Goal: Transaction & Acquisition: Purchase product/service

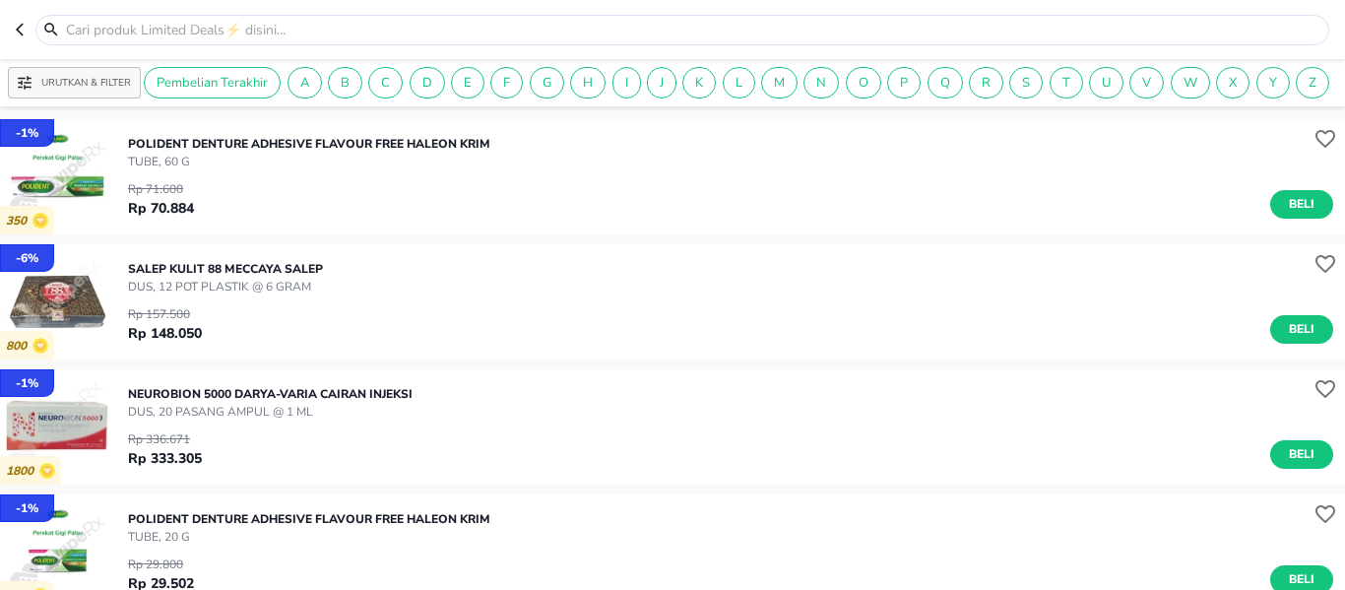
click at [306, 30] on input "text" at bounding box center [694, 30] width 1260 height 21
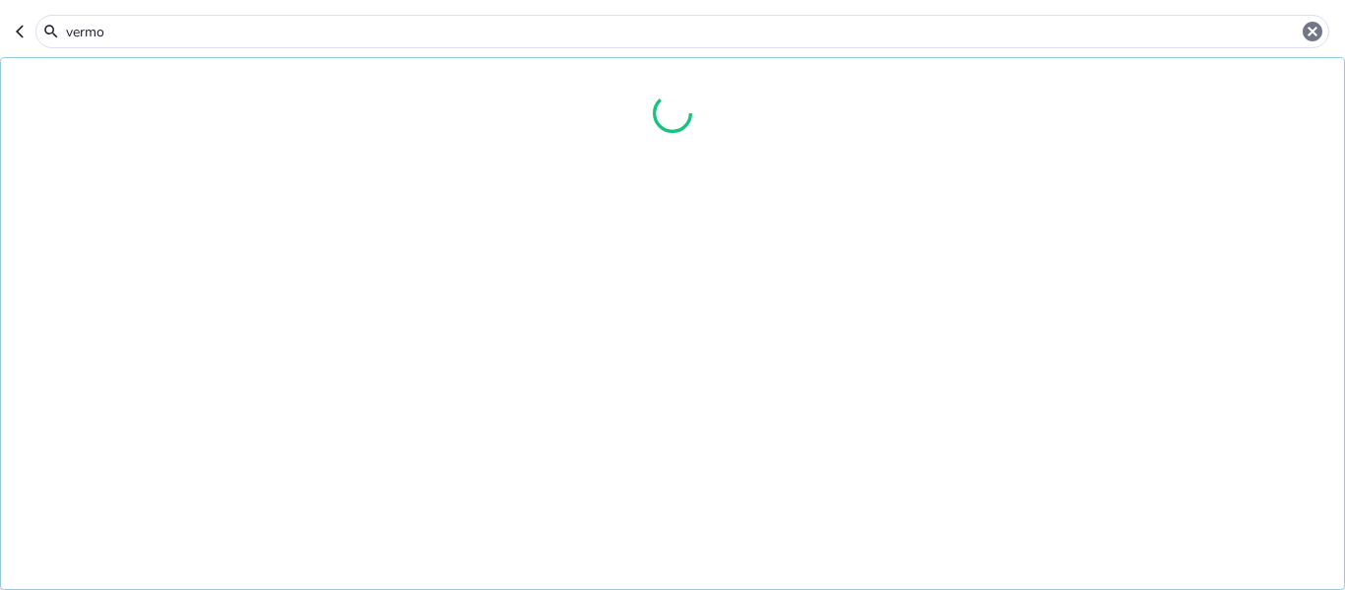
type input "[MEDICAL_DATA]"
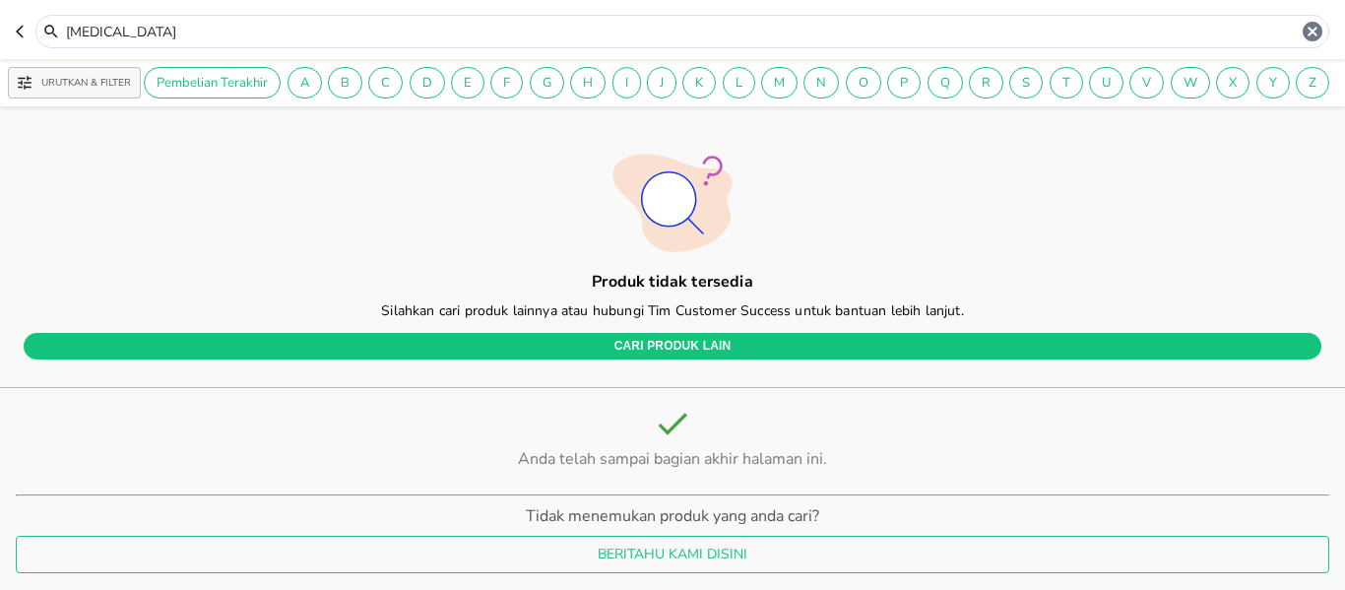
click at [306, 30] on input "[MEDICAL_DATA]" at bounding box center [682, 32] width 1237 height 21
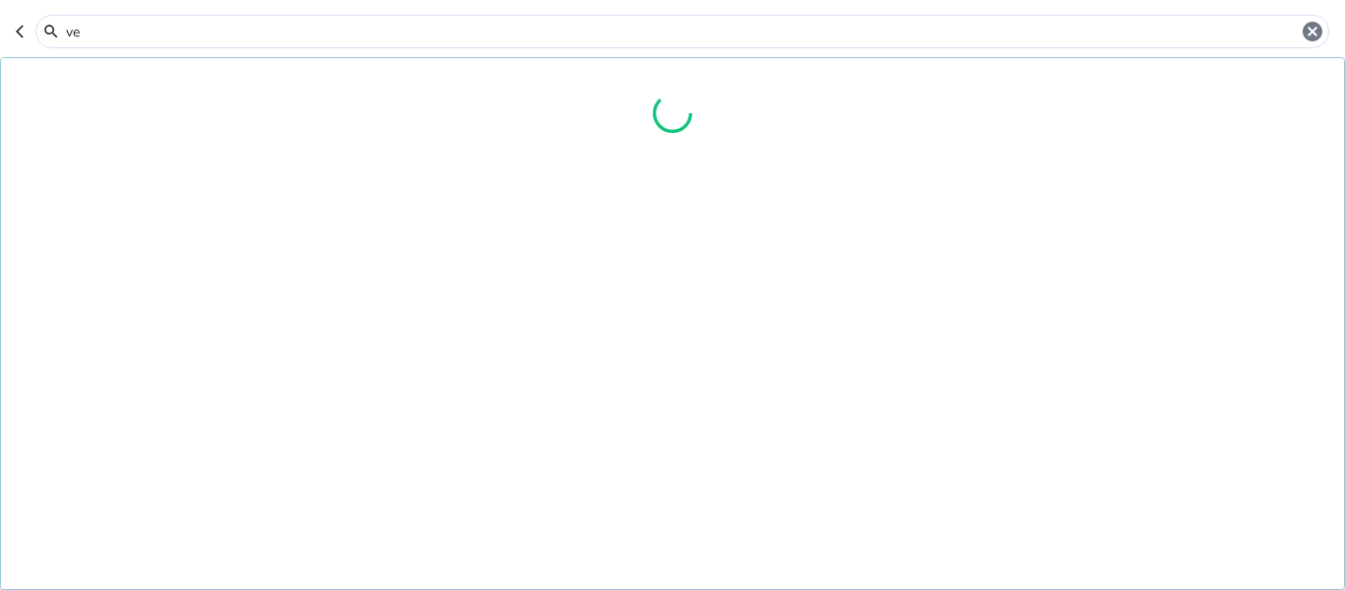
type input "v"
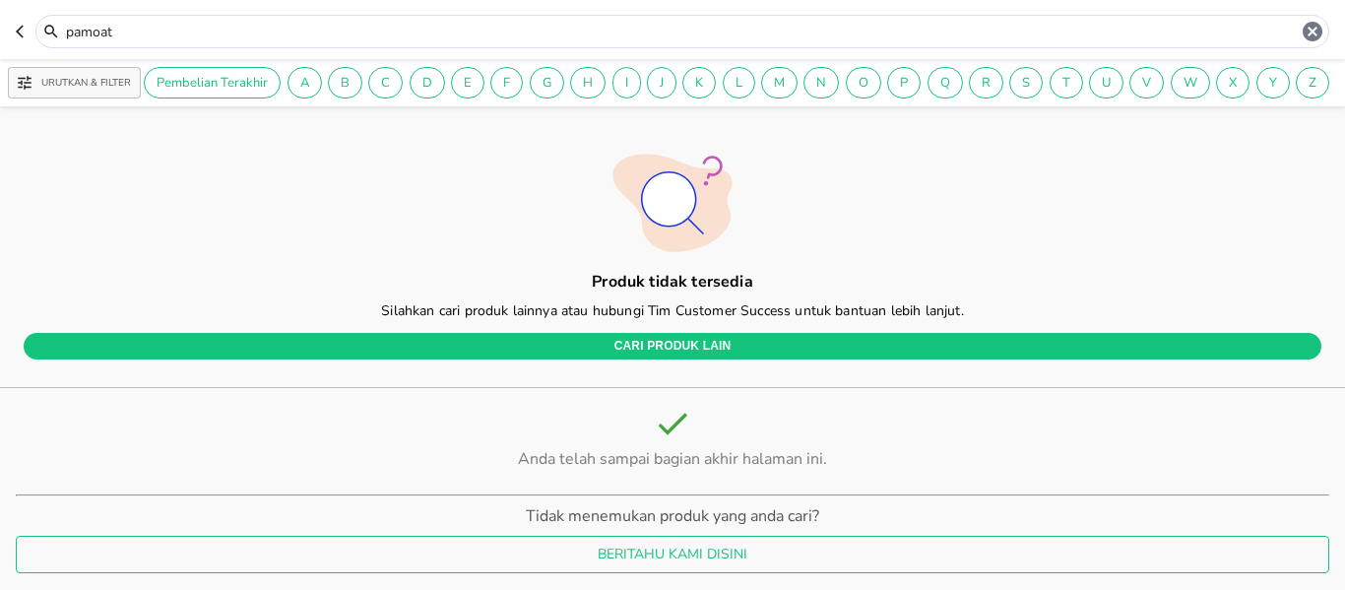
click at [306, 30] on input "pamoat" at bounding box center [682, 32] width 1237 height 21
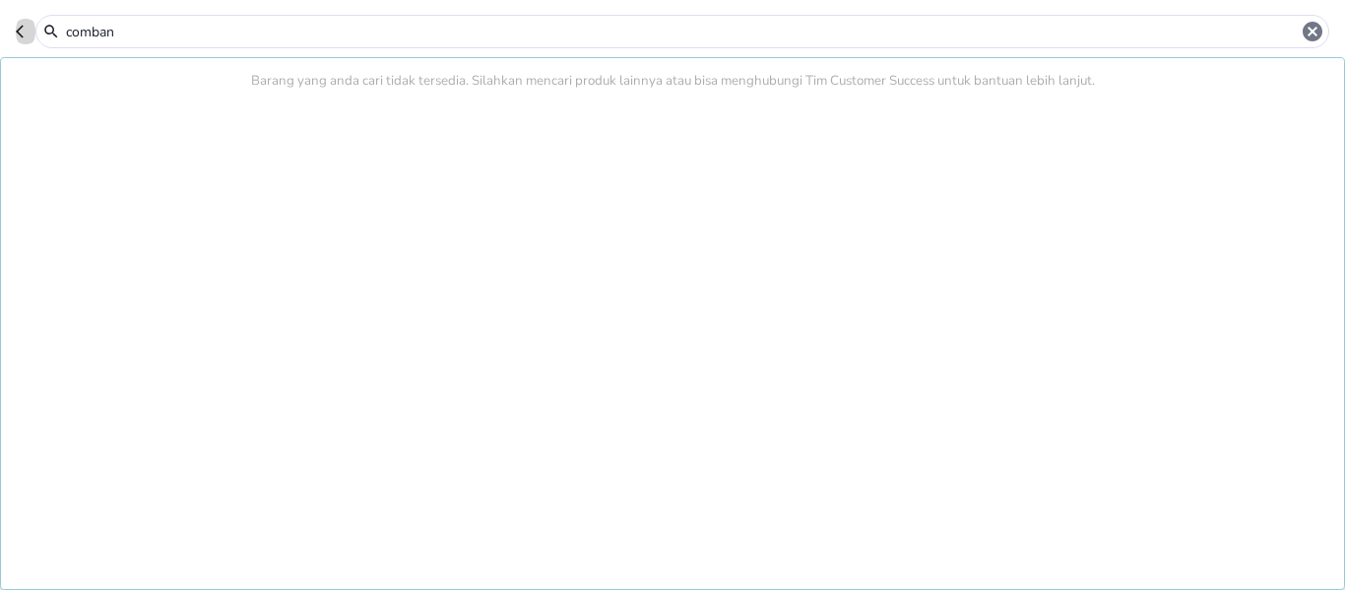
click at [19, 37] on icon "button" at bounding box center [24, 32] width 16 height 16
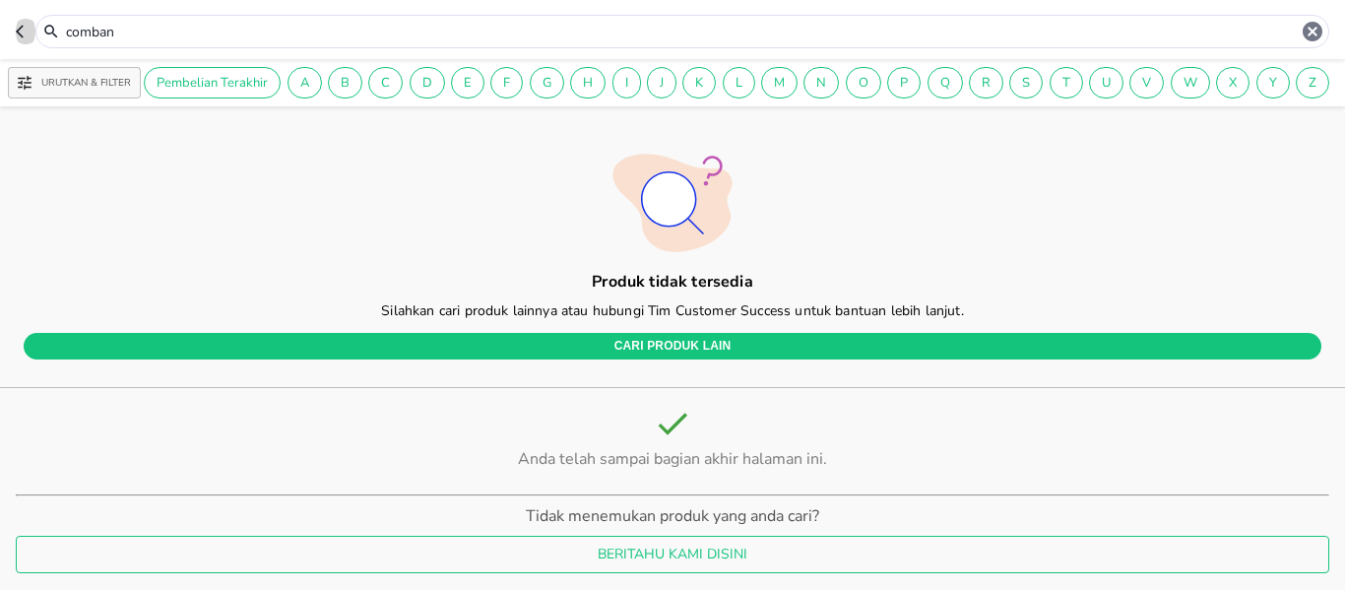
click at [19, 37] on icon "button" at bounding box center [24, 32] width 16 height 16
type input "[MEDICAL_DATA]"
click at [19, 37] on icon "button" at bounding box center [24, 32] width 16 height 16
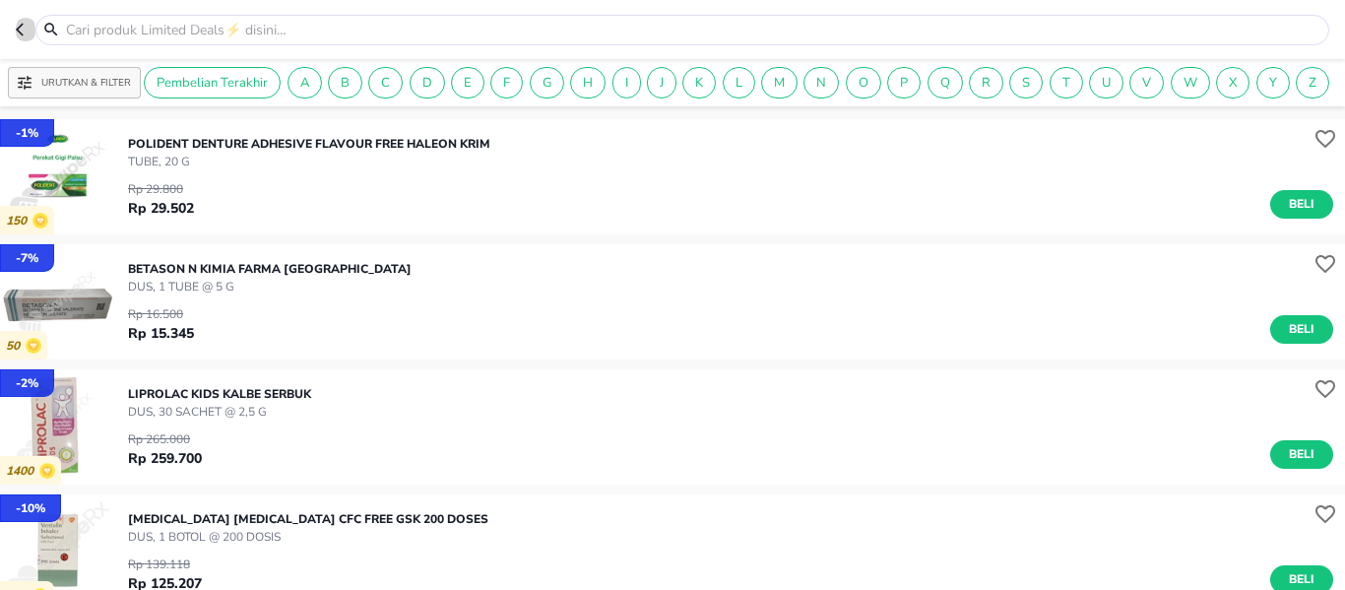
click at [19, 37] on icon "button" at bounding box center [24, 30] width 16 height 16
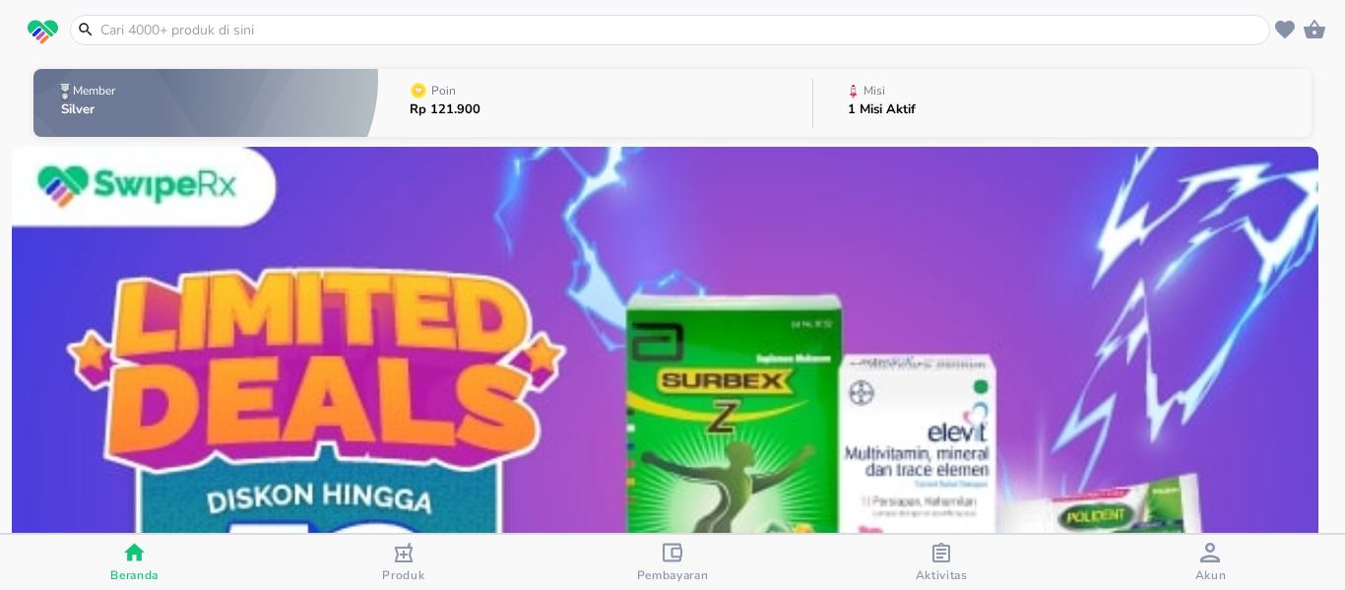
click at [277, 34] on input "text" at bounding box center [681, 30] width 1167 height 21
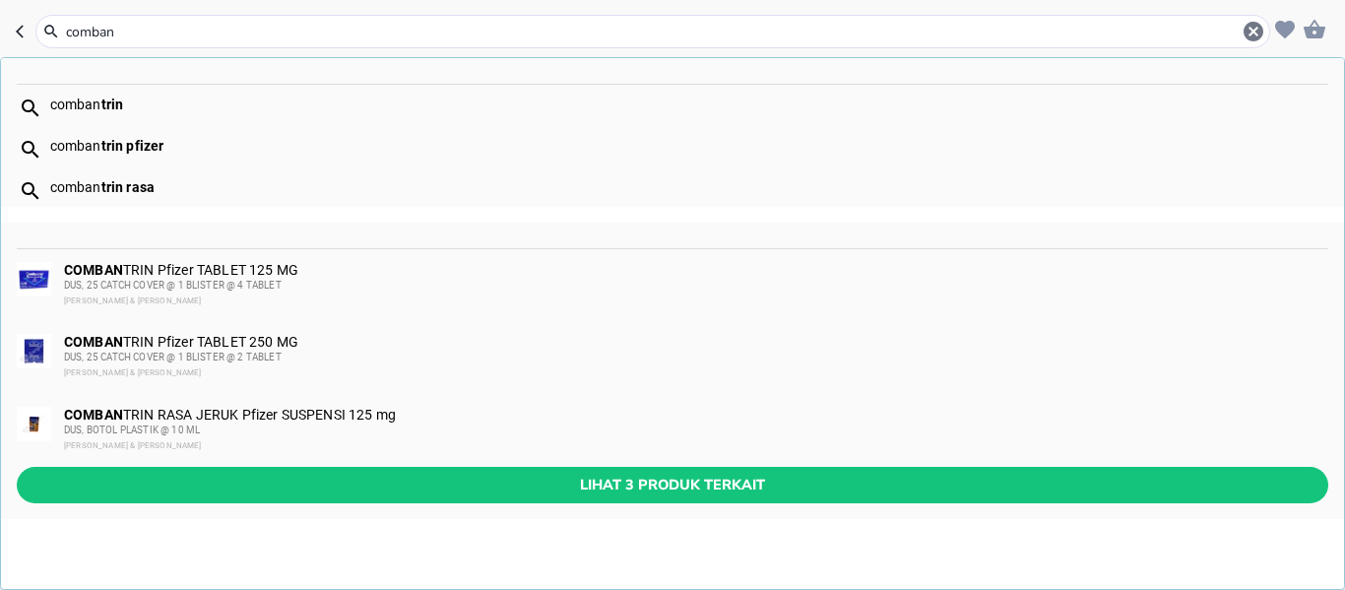
type input "comban"
click at [75, 99] on div "comban trin" at bounding box center [688, 105] width 1277 height 16
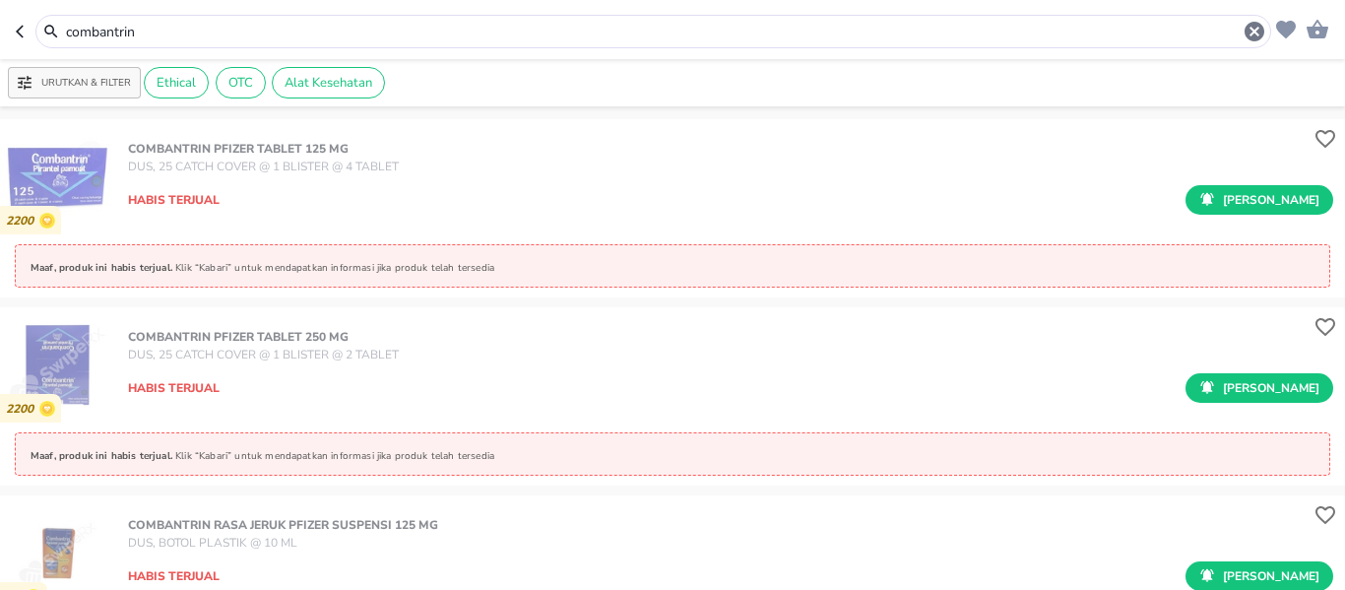
click at [689, 28] on input "combantrin" at bounding box center [653, 32] width 1179 height 21
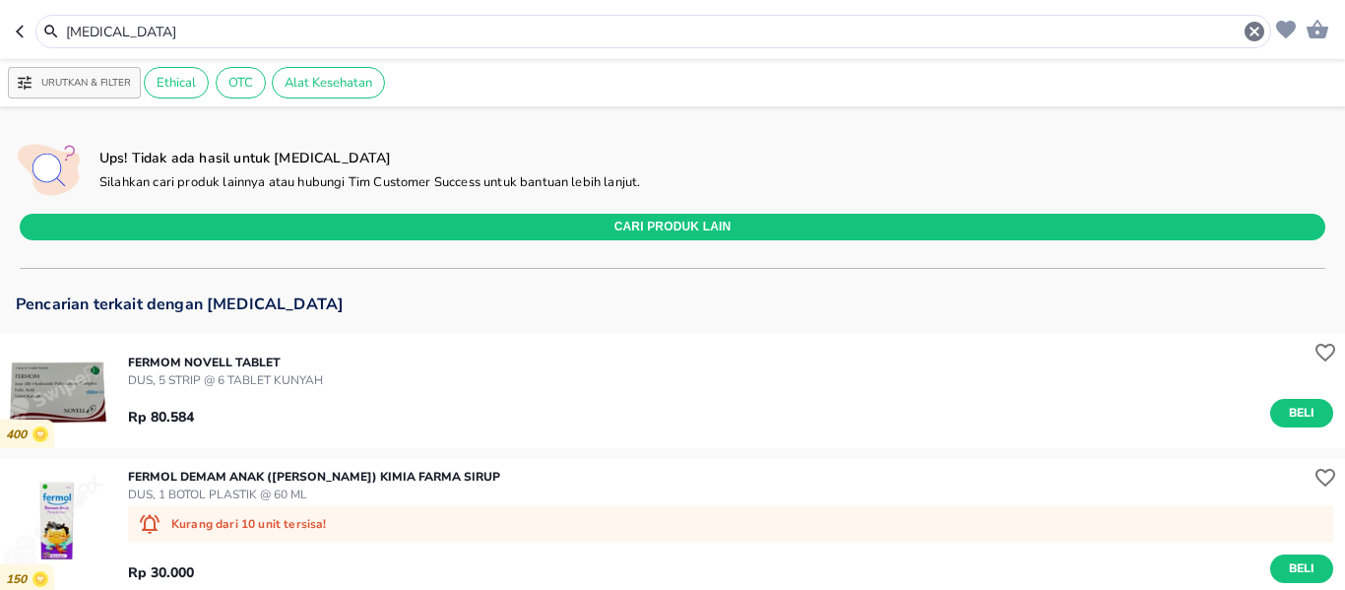
click at [552, 22] on input "[MEDICAL_DATA]" at bounding box center [653, 32] width 1179 height 21
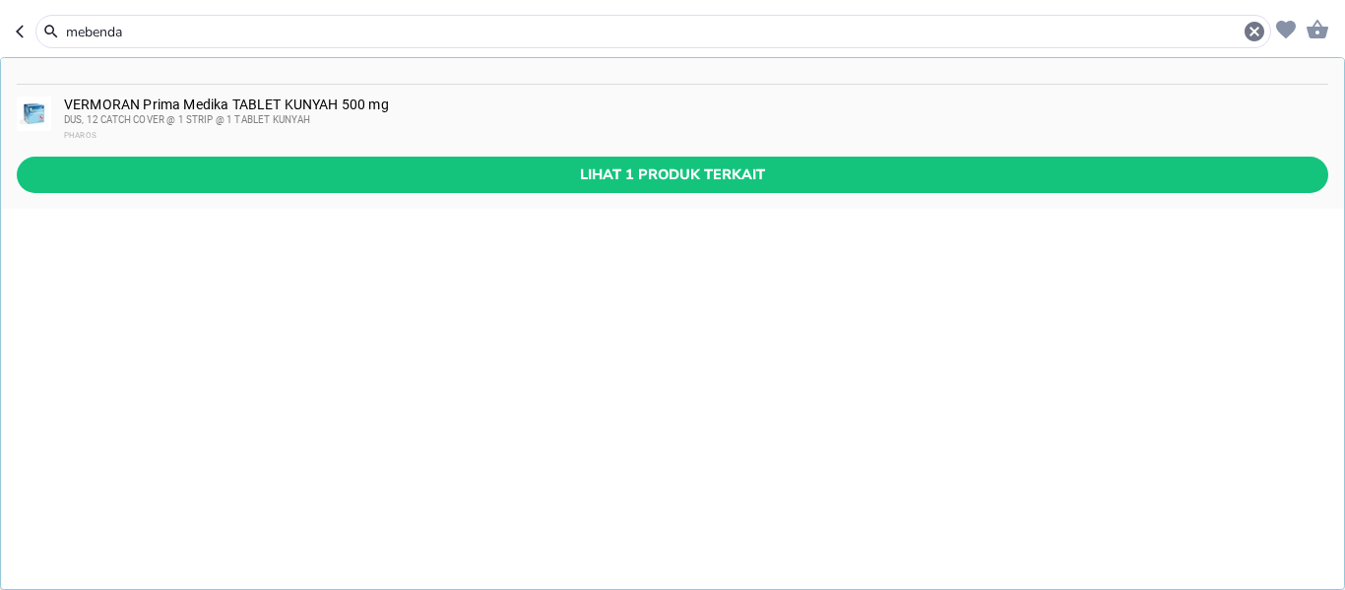
type input "mebenda"
click at [457, 110] on div "VERMORAN Prima Medika TABLET KUNYAH 500 mg DUS, 12 CATCH COVER @ 1 STRIP @ 1 TA…" at bounding box center [695, 120] width 1262 height 47
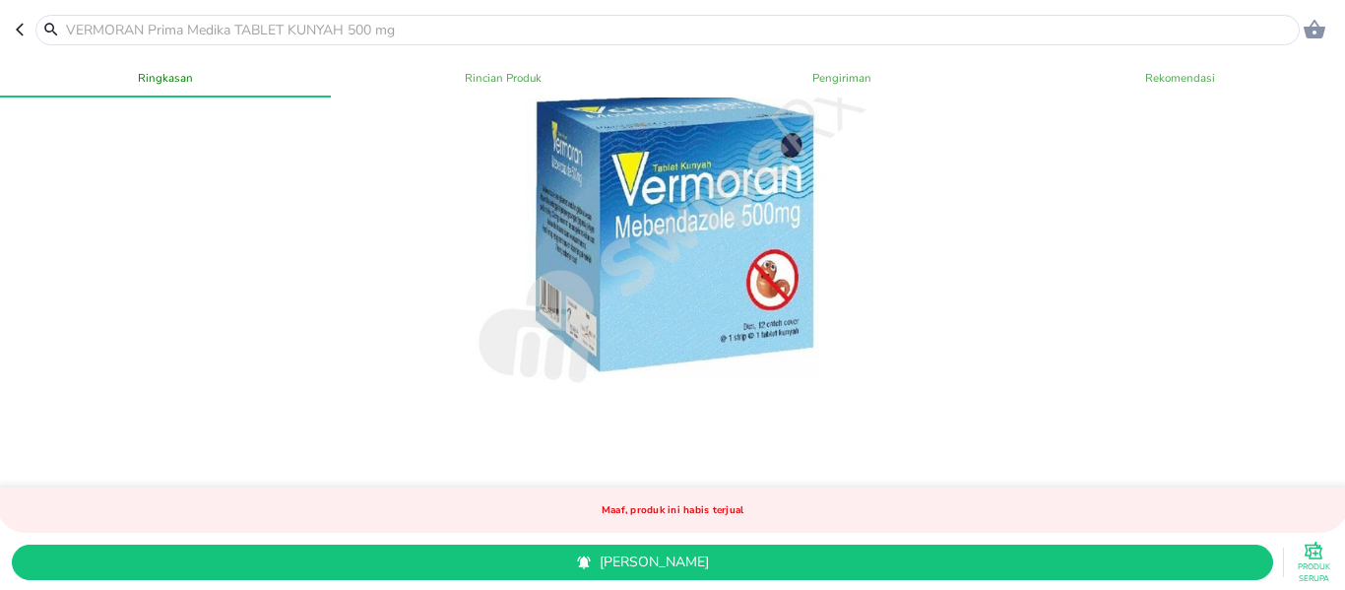
scroll to position [126, 0]
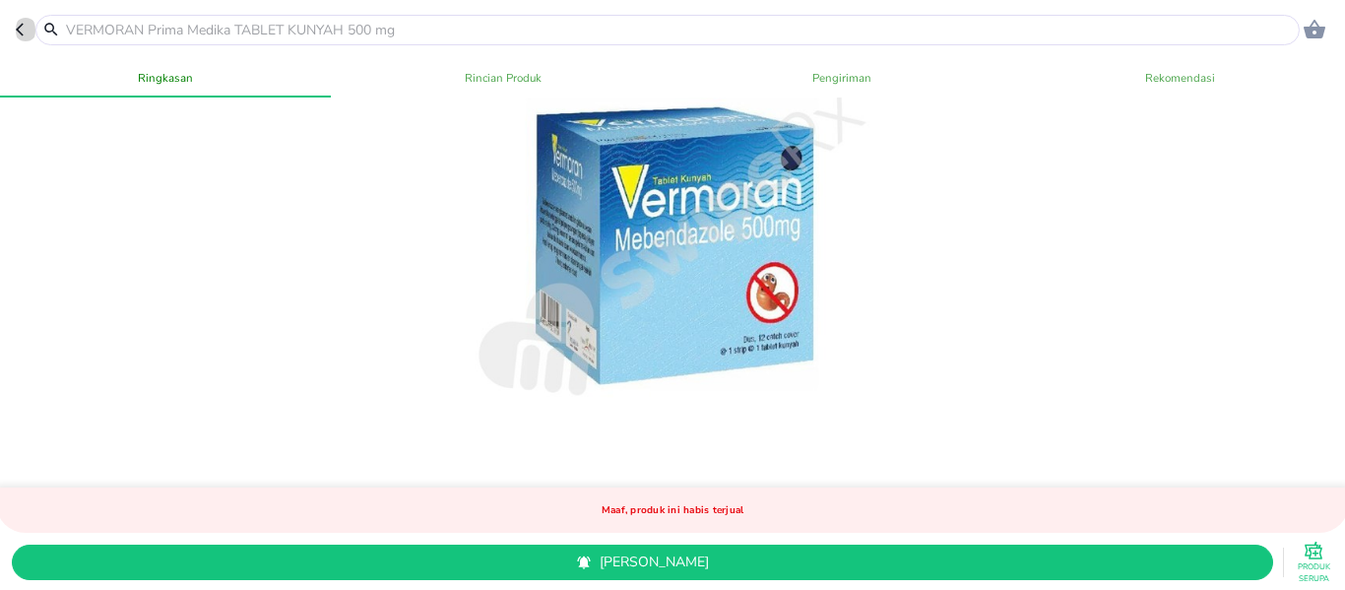
click at [20, 29] on icon "button" at bounding box center [24, 30] width 16 height 16
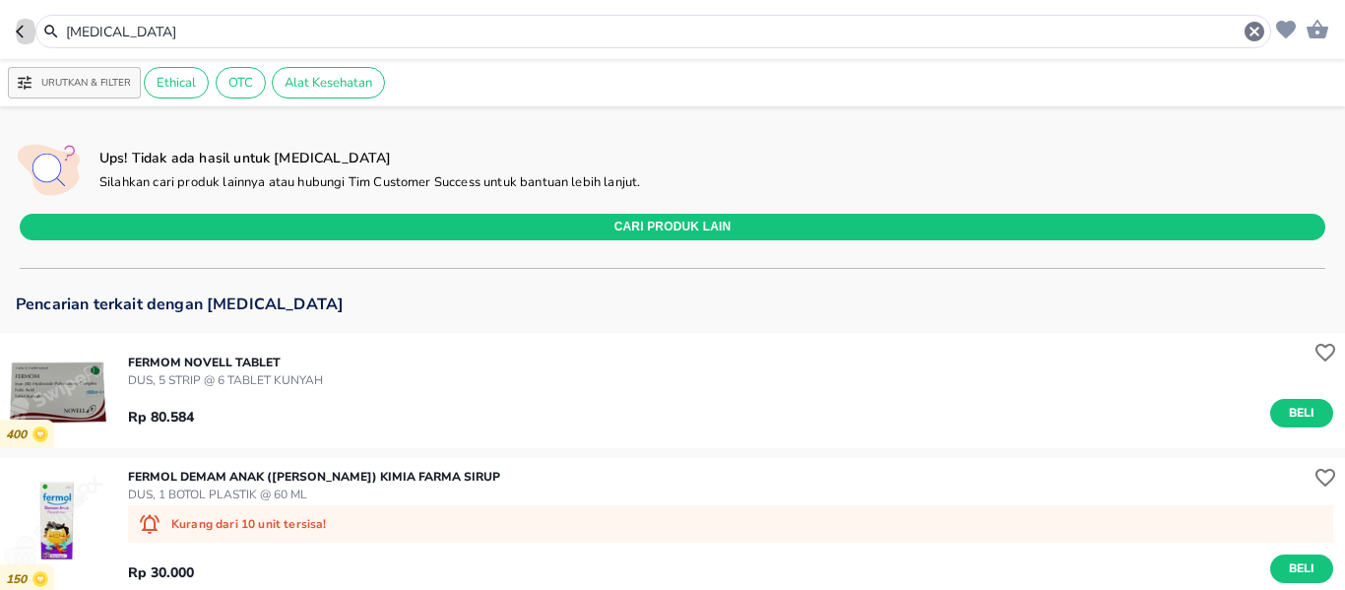
click at [20, 29] on icon "button" at bounding box center [20, 31] width 8 height 13
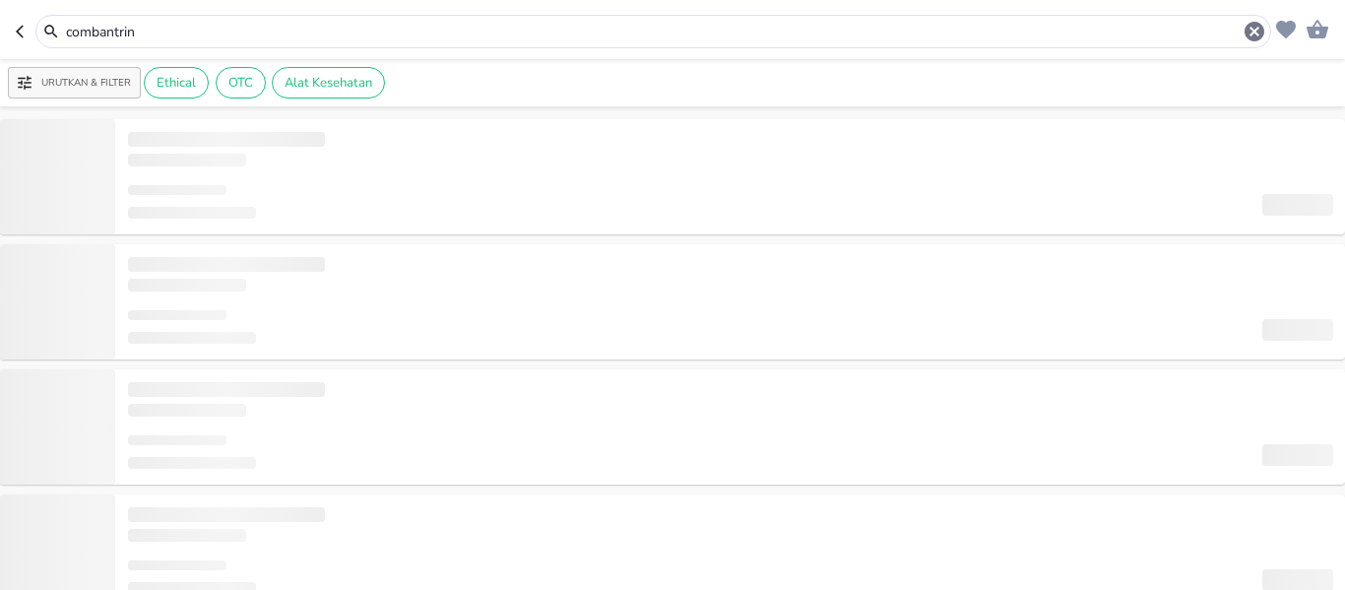
type input "combantrin"
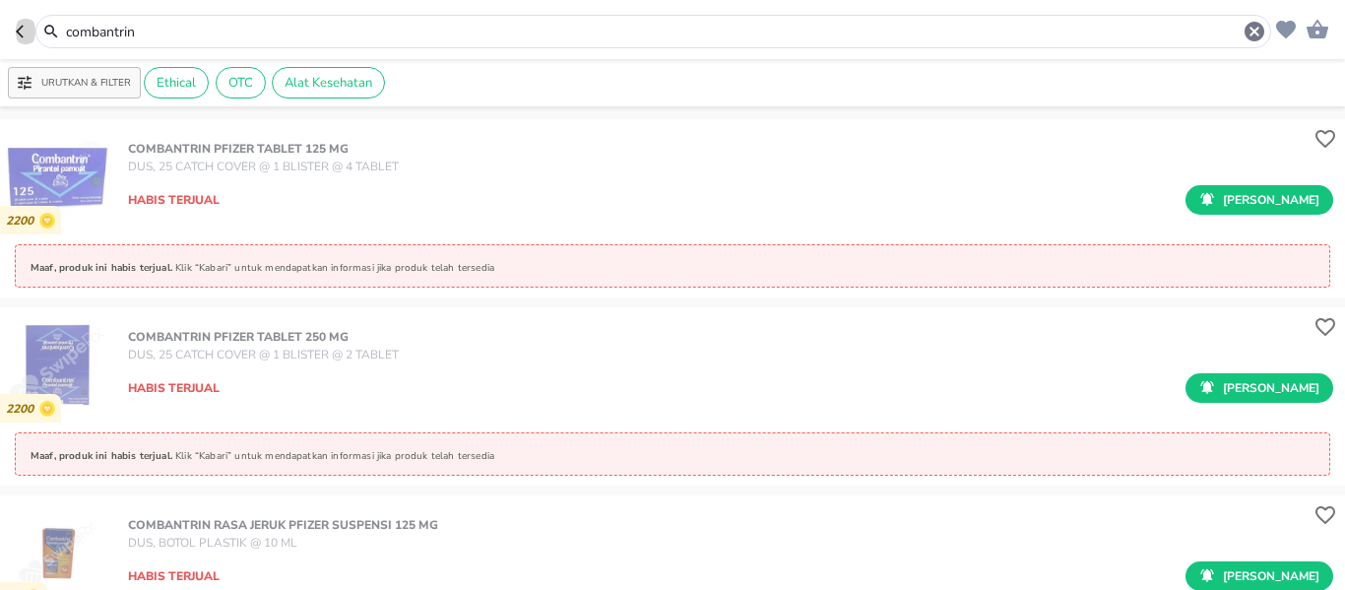
click at [17, 26] on icon "button" at bounding box center [24, 32] width 16 height 16
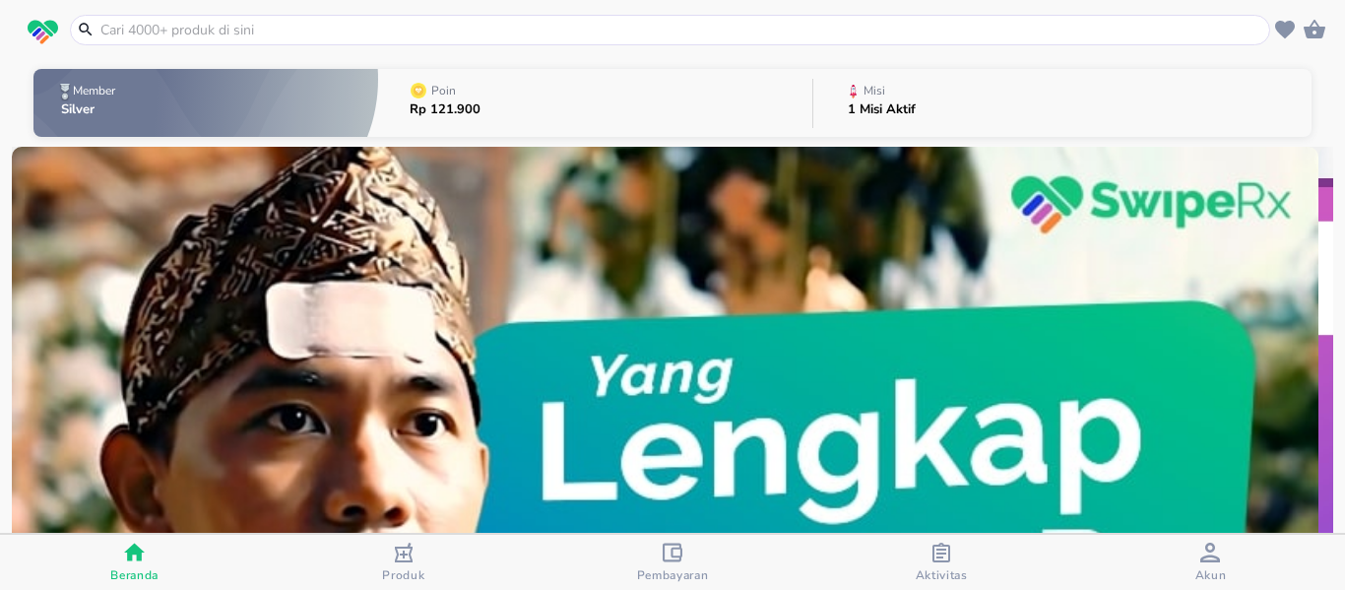
click at [247, 27] on input "text" at bounding box center [681, 30] width 1167 height 21
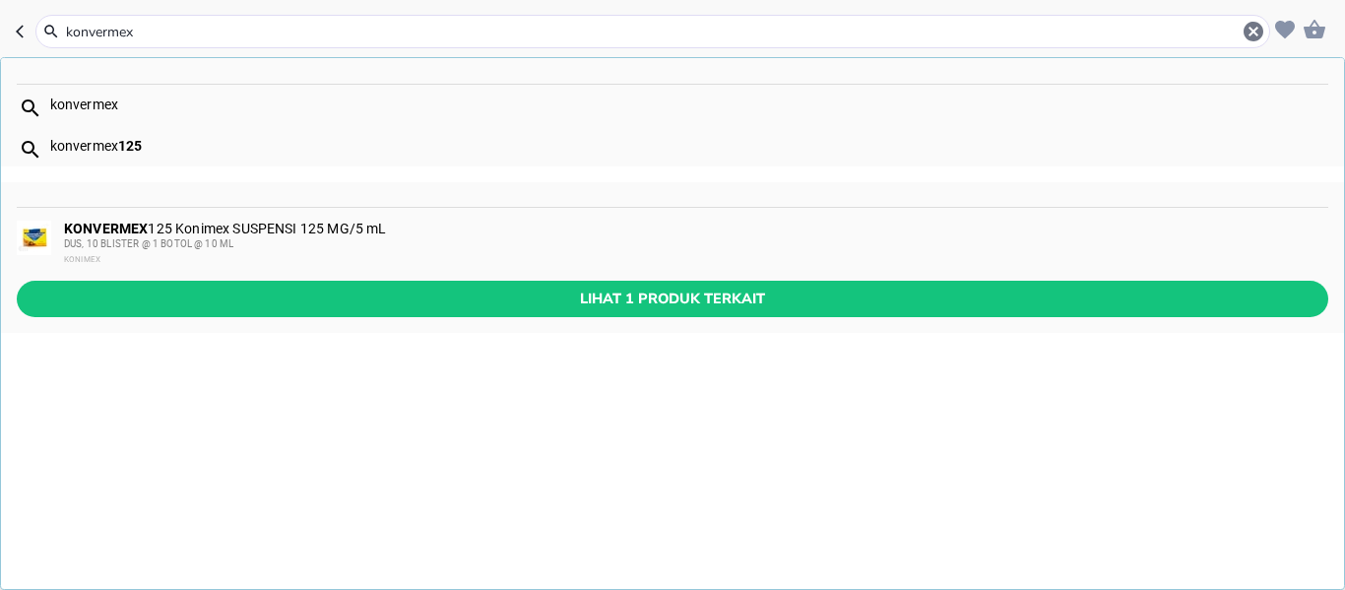
type input "konvermex"
click at [274, 223] on div "KONVERMEX 125 Konimex SUSPENSI 125 MG/5 mL DUS, 10 BLISTER @ 1 BOTOL @ 10 ML KO…" at bounding box center [695, 244] width 1262 height 47
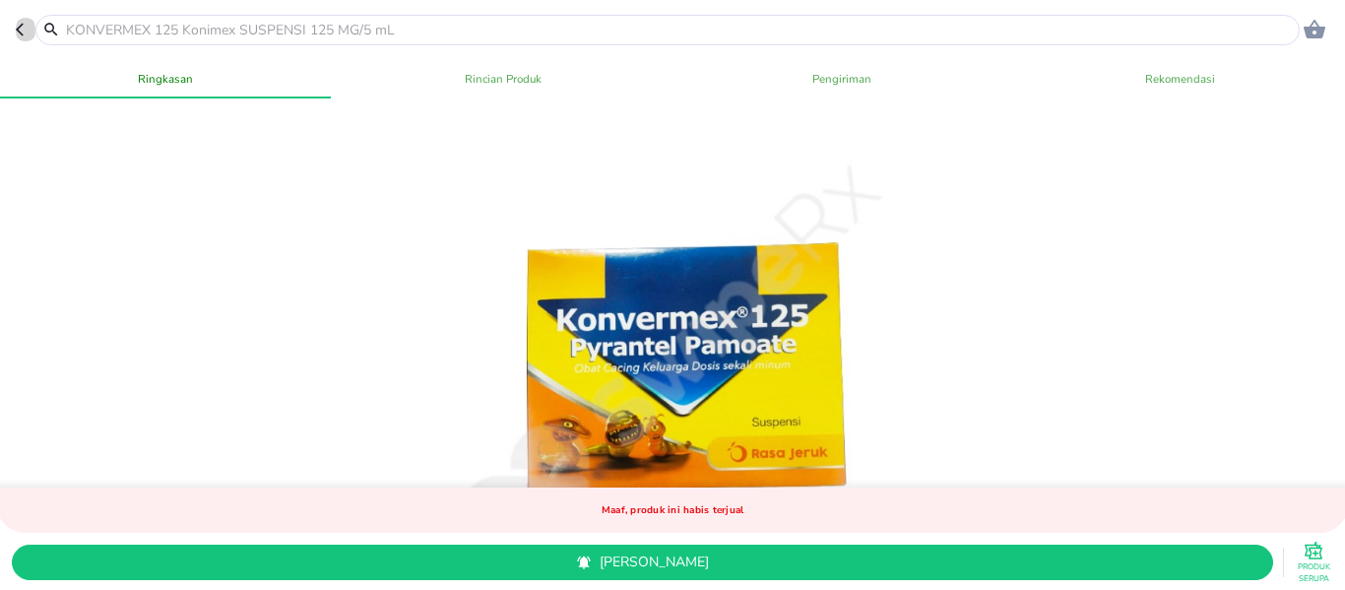
click at [19, 29] on icon "button" at bounding box center [20, 30] width 8 height 13
